Goal: Information Seeking & Learning: Learn about a topic

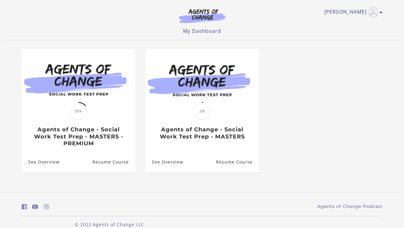
scroll to position [46, 0]
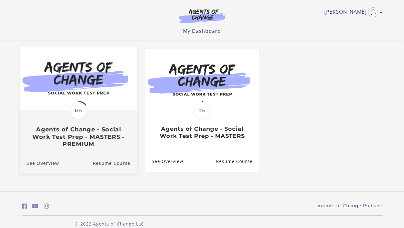
click at [68, 150] on link "Translation missing: en.liquid.partials.dashboard_course_card.progress_descript…" at bounding box center [78, 100] width 118 height 106
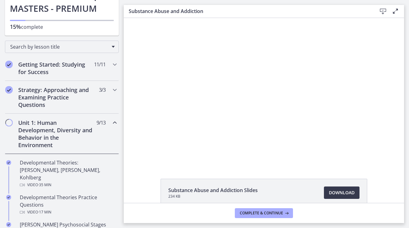
scroll to position [71, 0]
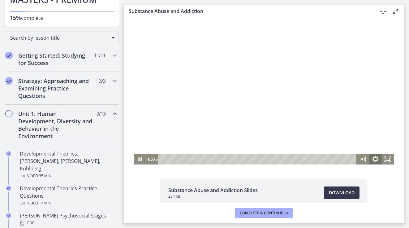
click at [376, 157] on icon "Show settings menu" at bounding box center [375, 159] width 15 height 13
click at [363, 140] on span "Speed" at bounding box center [367, 138] width 15 height 11
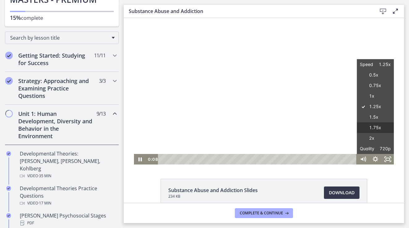
click at [370, 127] on label "1.75x" at bounding box center [375, 127] width 37 height 11
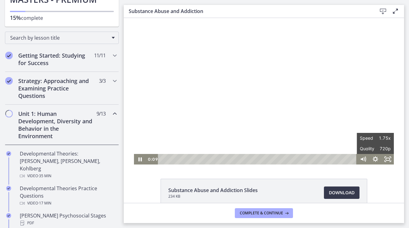
click at [291, 122] on div at bounding box center [264, 91] width 260 height 146
click at [203, 82] on div at bounding box center [264, 91] width 260 height 146
click at [203, 81] on div at bounding box center [264, 91] width 260 height 146
click at [219, 85] on div at bounding box center [264, 91] width 260 height 146
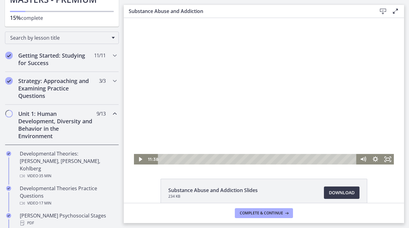
click at [218, 89] on div at bounding box center [264, 91] width 260 height 146
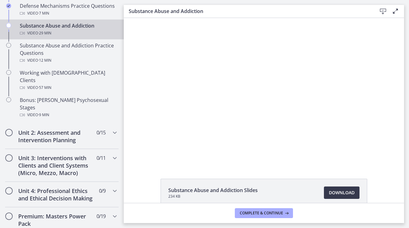
scroll to position [417, 0]
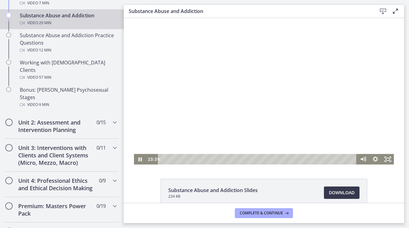
click at [245, 76] on div at bounding box center [264, 91] width 260 height 146
click at [324, 76] on div at bounding box center [264, 91] width 260 height 146
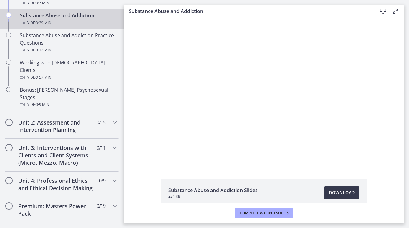
click at [324, 76] on div at bounding box center [264, 91] width 260 height 146
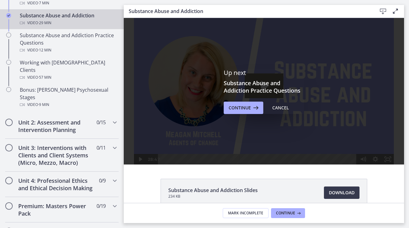
scroll to position [0, 0]
click at [256, 103] on button "Continue" at bounding box center [244, 108] width 40 height 12
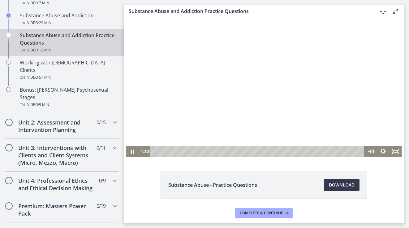
click at [180, 151] on div "Playbar" at bounding box center [258, 151] width 207 height 11
click at [184, 151] on div "Playbar" at bounding box center [258, 151] width 207 height 11
click at [192, 152] on div "2:14" at bounding box center [258, 151] width 207 height 11
click at [298, 98] on div at bounding box center [264, 87] width 276 height 139
click at [298, 100] on div at bounding box center [264, 87] width 276 height 139
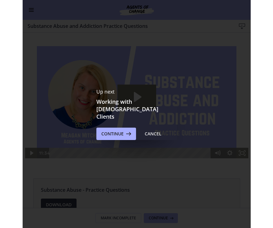
scroll to position [404, 0]
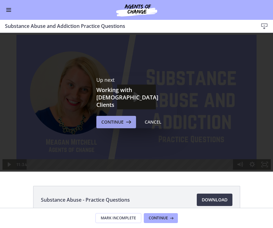
click at [110, 118] on span "Continue" at bounding box center [112, 121] width 22 height 7
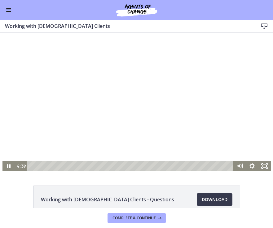
click at [45, 166] on div "Playbar" at bounding box center [130, 166] width 199 height 11
click at [249, 166] on icon "Show settings menu" at bounding box center [251, 166] width 12 height 11
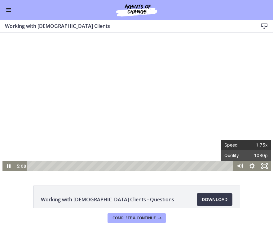
click at [250, 148] on span "1.75x" at bounding box center [257, 145] width 22 height 11
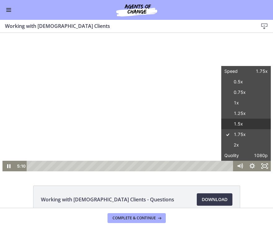
click at [242, 127] on label "1.5x" at bounding box center [246, 124] width 50 height 11
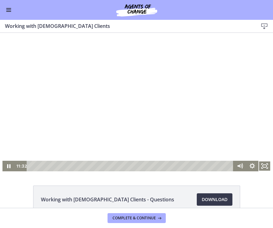
click at [193, 121] on div at bounding box center [136, 102] width 268 height 138
click at [194, 122] on div at bounding box center [136, 102] width 268 height 138
click at [190, 127] on div at bounding box center [136, 102] width 268 height 138
click at [164, 141] on div at bounding box center [136, 102] width 268 height 138
click at [249, 165] on icon "Show settings menu" at bounding box center [252, 166] width 6 height 6
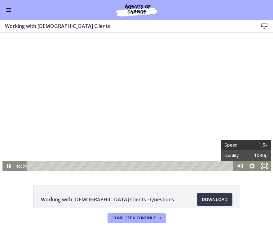
click at [252, 142] on span "1.5x" at bounding box center [257, 145] width 22 height 11
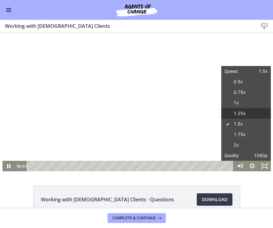
click at [243, 111] on label "1.25x" at bounding box center [246, 113] width 50 height 11
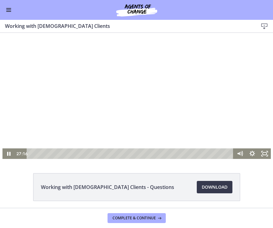
scroll to position [12, 0]
click at [163, 103] on div at bounding box center [136, 89] width 268 height 138
click at [169, 115] on div at bounding box center [136, 89] width 268 height 138
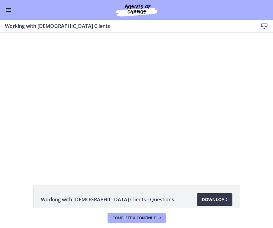
scroll to position [12, 0]
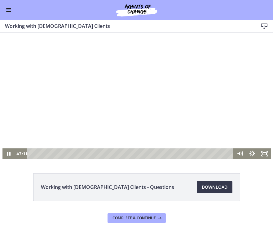
click at [153, 89] on div at bounding box center [136, 89] width 268 height 138
click at [108, 104] on div at bounding box center [136, 89] width 268 height 138
click at [119, 92] on div at bounding box center [136, 89] width 268 height 138
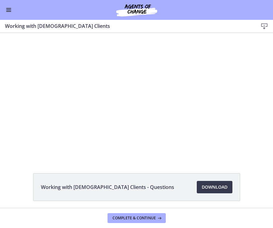
click at [119, 92] on div at bounding box center [136, 89] width 268 height 138
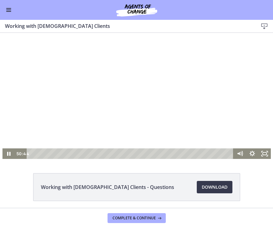
click at [121, 96] on div at bounding box center [136, 89] width 268 height 138
click at [138, 88] on div at bounding box center [136, 89] width 268 height 138
click at [80, 98] on div at bounding box center [136, 89] width 268 height 138
click at [64, 94] on div at bounding box center [136, 89] width 268 height 138
click at [106, 71] on div at bounding box center [136, 89] width 268 height 138
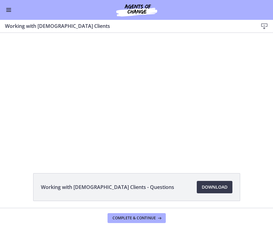
click at [110, 61] on div at bounding box center [136, 89] width 268 height 138
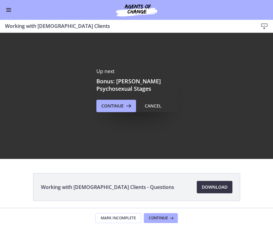
click at [211, 190] on span "Download Opens in a new window" at bounding box center [214, 186] width 26 height 7
click at [116, 104] on span "Continue" at bounding box center [112, 105] width 22 height 7
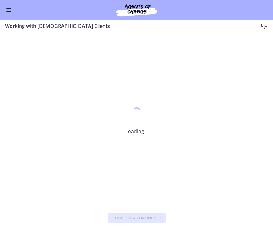
scroll to position [0, 0]
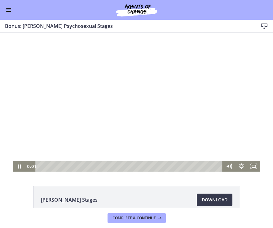
click at [125, 103] on div at bounding box center [136, 102] width 246 height 139
